Goal: Go to known website: Go to known website

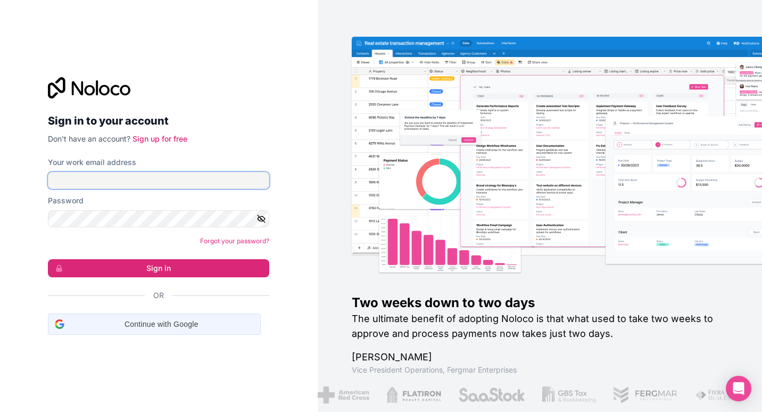
type input "gaby@neonaccounting.com"
click at [161, 325] on span "Continue with Google" at bounding box center [161, 324] width 185 height 11
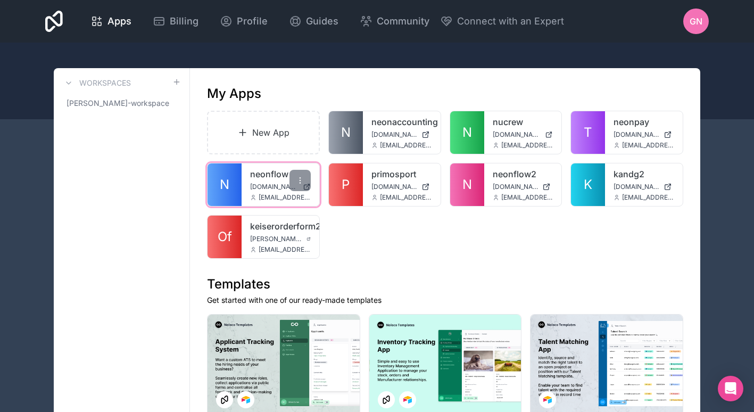
click at [251, 186] on span "neonflow.neonaccounting.com" at bounding box center [274, 187] width 48 height 9
